Goal: Task Accomplishment & Management: Manage account settings

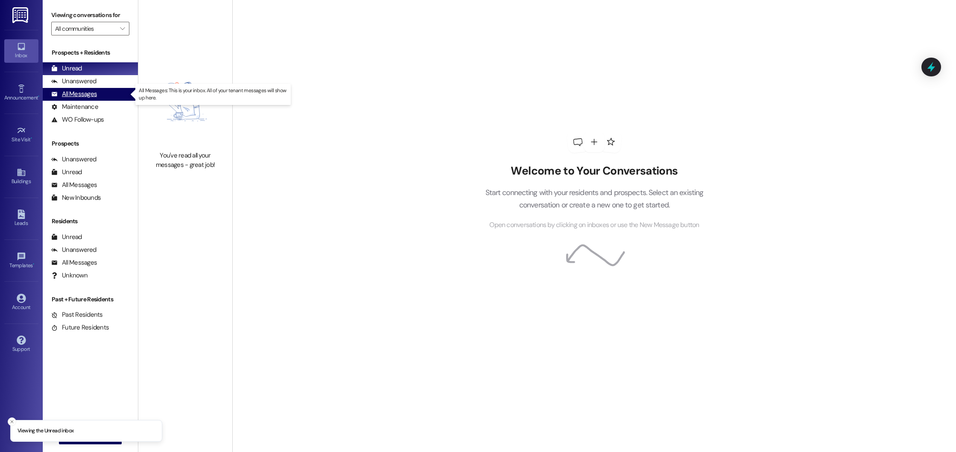
click at [83, 93] on div "All Messages" at bounding box center [74, 94] width 46 height 9
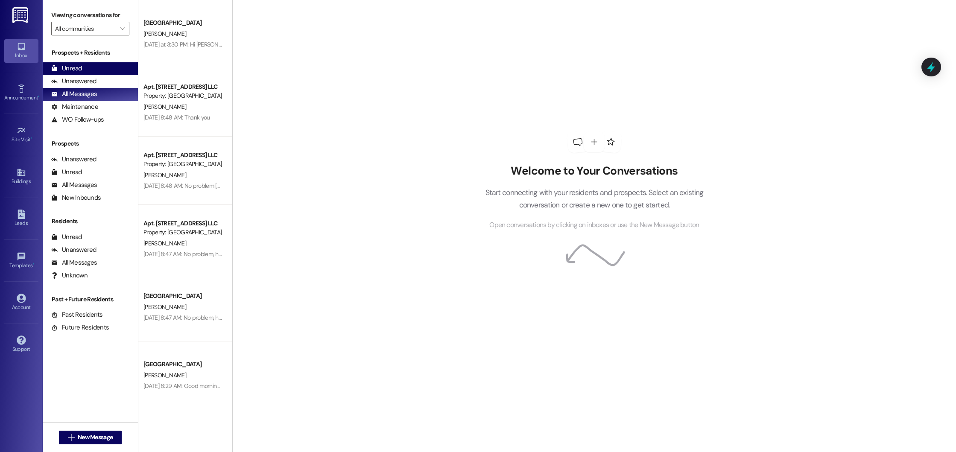
click at [83, 67] on div "Unread (0)" at bounding box center [90, 68] width 95 height 13
